Goal: Browse casually

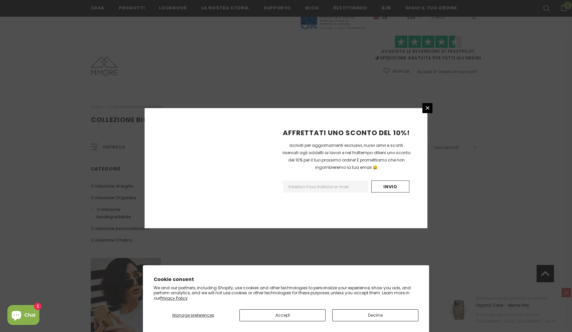
scroll to position [352, 0]
